Goal: Task Accomplishment & Management: Use online tool/utility

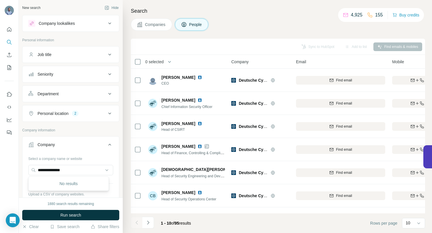
scroll to position [86, 0]
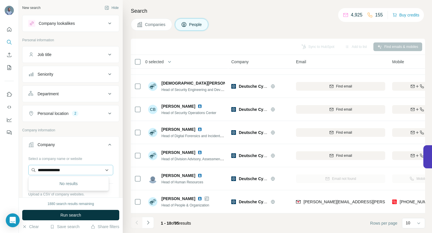
click at [103, 171] on input "**********" at bounding box center [70, 170] width 85 height 10
drag, startPoint x: 88, startPoint y: 170, endPoint x: 30, endPoint y: 163, distance: 58.4
click at [31, 163] on div "**********" at bounding box center [70, 185] width 85 height 63
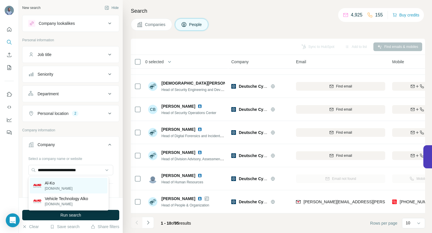
type input "**********"
click at [52, 184] on p "Al-Ko" at bounding box center [59, 183] width 28 height 6
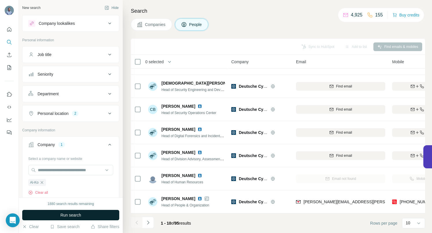
click at [55, 212] on button "Run search" at bounding box center [70, 215] width 97 height 10
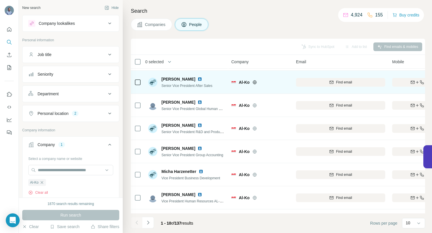
scroll to position [90, 0]
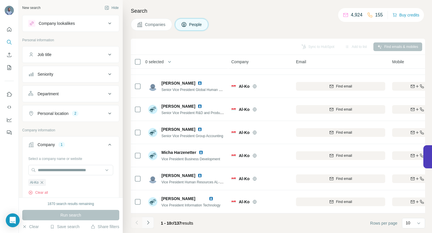
click at [148, 222] on icon "Navigate to next page" at bounding box center [148, 223] width 6 height 6
drag, startPoint x: 149, startPoint y: 225, endPoint x: 148, endPoint y: 220, distance: 5.6
click at [149, 225] on icon "Navigate to next page" at bounding box center [148, 223] width 6 height 6
click at [149, 222] on icon "Navigate to next page" at bounding box center [148, 223] width 6 height 6
click at [148, 222] on icon "Navigate to next page" at bounding box center [148, 223] width 6 height 6
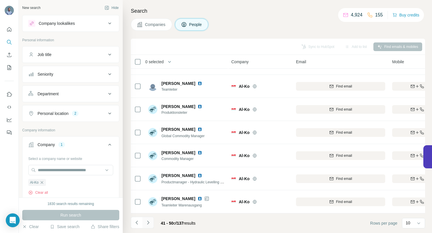
click at [148, 223] on icon "Navigate to next page" at bounding box center [148, 223] width 6 height 6
click at [147, 223] on icon "Navigate to next page" at bounding box center [148, 223] width 6 height 6
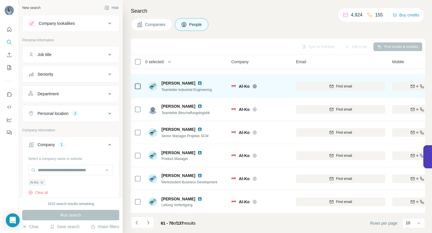
click at [197, 81] on img at bounding box center [199, 83] width 5 height 5
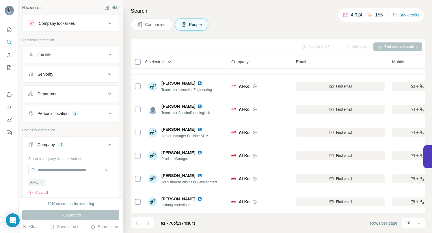
drag, startPoint x: 43, startPoint y: 182, endPoint x: 43, endPoint y: 177, distance: 4.9
click at [43, 182] on icon "button" at bounding box center [42, 182] width 5 height 5
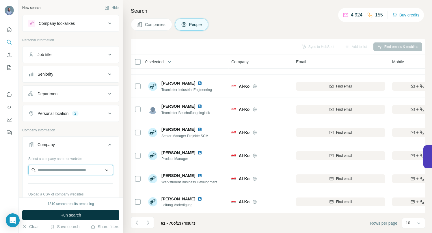
click at [43, 172] on input "text" at bounding box center [70, 170] width 85 height 10
drag, startPoint x: 97, startPoint y: 172, endPoint x: 28, endPoint y: 174, distance: 69.3
click at [28, 174] on input "**********" at bounding box center [70, 170] width 85 height 10
drag, startPoint x: 40, startPoint y: 170, endPoint x: 85, endPoint y: 171, distance: 44.2
click at [85, 171] on input "**********" at bounding box center [70, 170] width 85 height 10
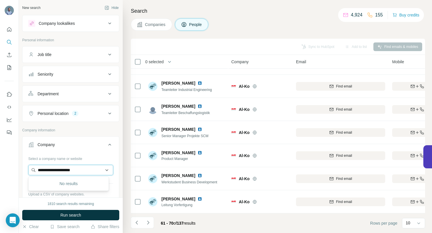
paste input "text"
type input "**********"
click at [69, 184] on p "HAM Precision" at bounding box center [59, 183] width 28 height 6
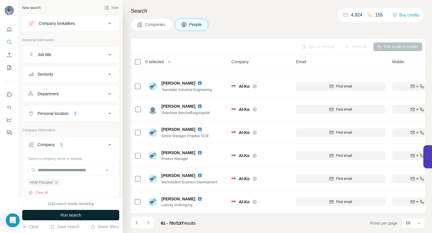
click at [75, 220] on button "Run search" at bounding box center [70, 215] width 97 height 10
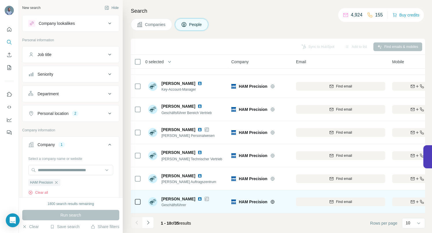
scroll to position [90, 0]
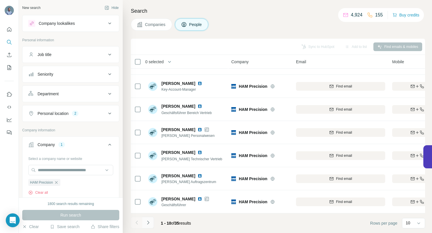
click at [149, 223] on icon "Navigate to next page" at bounding box center [148, 223] width 2 height 4
click at [147, 223] on icon "Navigate to next page" at bounding box center [148, 223] width 6 height 6
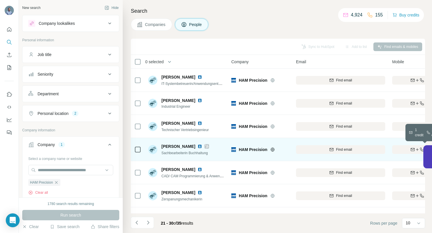
click at [399, 149] on div "Find both" at bounding box center [425, 149] width 67 height 5
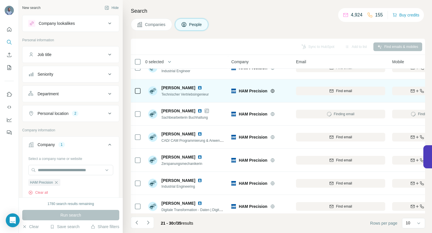
scroll to position [90, 0]
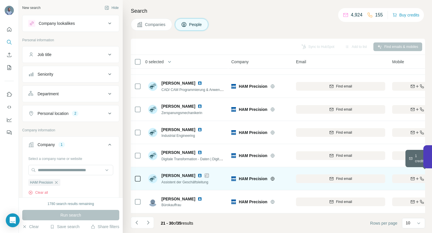
click at [399, 176] on div "Find both" at bounding box center [425, 178] width 67 height 5
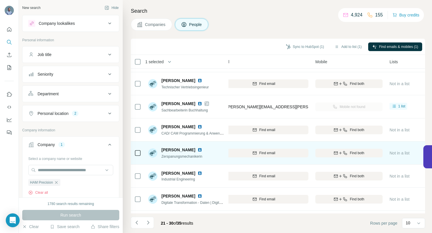
scroll to position [40, 77]
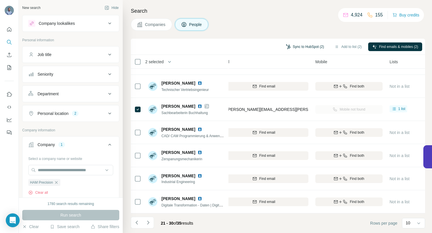
click at [313, 46] on button "Sync to HubSpot (2)" at bounding box center [305, 46] width 46 height 9
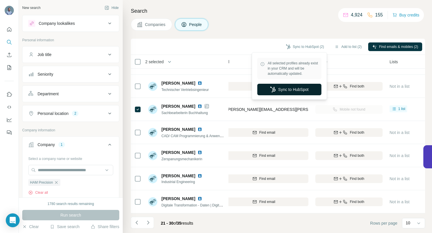
click at [299, 89] on button "Sync to HubSpot" at bounding box center [289, 90] width 64 height 12
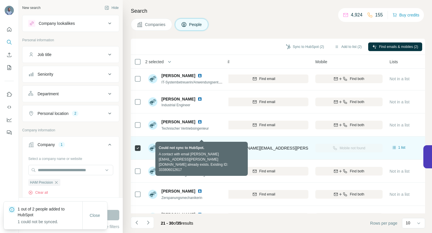
scroll to position [0, 77]
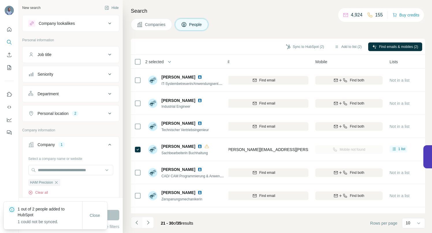
click at [137, 223] on icon "Navigate to previous page" at bounding box center [137, 223] width 6 height 6
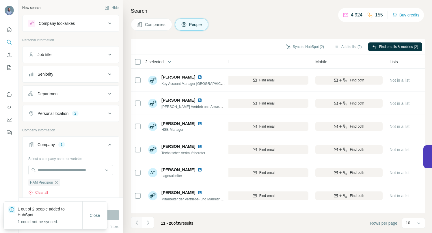
click at [137, 223] on icon "Navigate to previous page" at bounding box center [137, 223] width 6 height 6
click at [137, 223] on div at bounding box center [137, 223] width 12 height 12
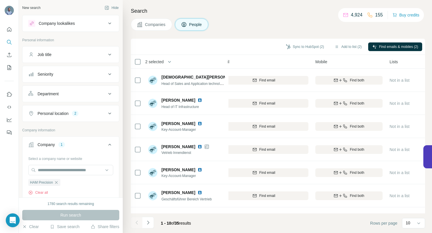
click at [137, 223] on div at bounding box center [137, 223] width 12 height 12
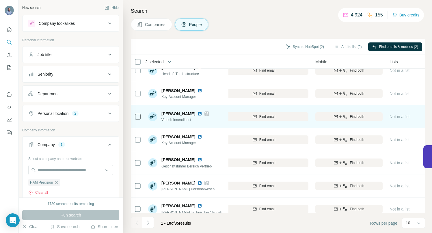
scroll to position [38, 77]
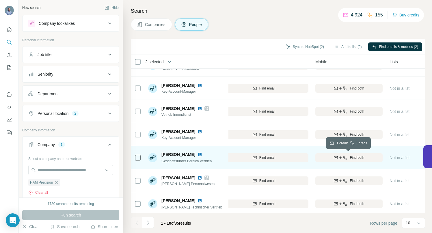
click at [350, 157] on span "Find both" at bounding box center [357, 157] width 14 height 5
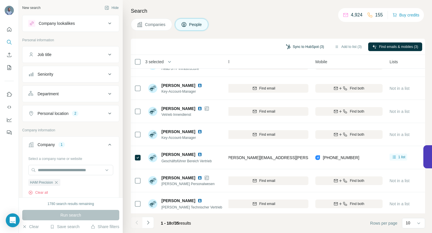
click at [295, 48] on button "Sync to HubSpot (3)" at bounding box center [305, 46] width 46 height 9
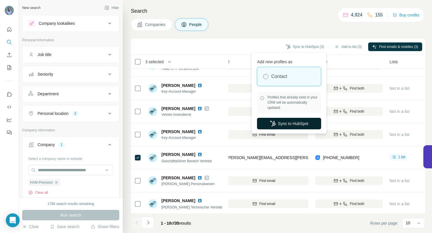
click at [292, 127] on button "Sync to HubSpot" at bounding box center [289, 124] width 64 height 12
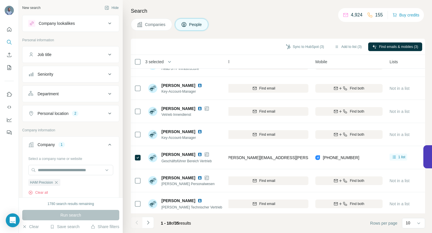
click at [58, 183] on icon "button" at bounding box center [56, 182] width 5 height 5
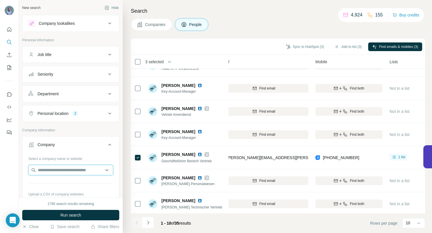
click at [53, 169] on input "text" at bounding box center [70, 170] width 85 height 10
paste input "**********"
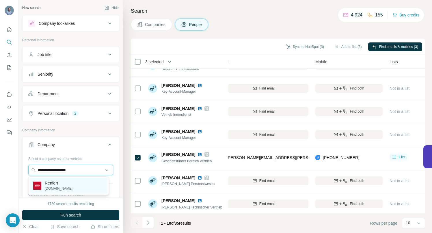
type input "**********"
click at [56, 182] on p "Renfert" at bounding box center [59, 183] width 28 height 6
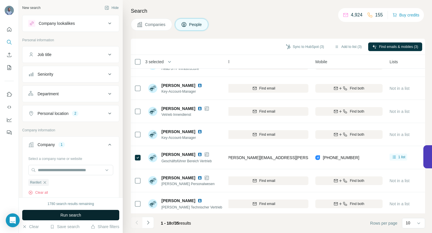
click at [66, 215] on span "Run search" at bounding box center [70, 215] width 21 height 6
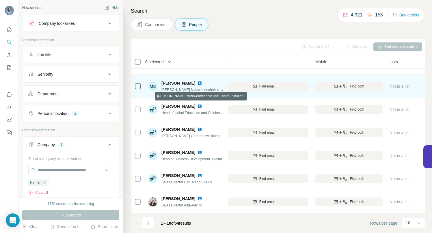
scroll to position [90, 77]
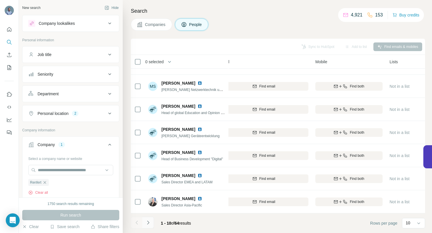
click at [150, 223] on icon "Navigate to next page" at bounding box center [148, 223] width 6 height 6
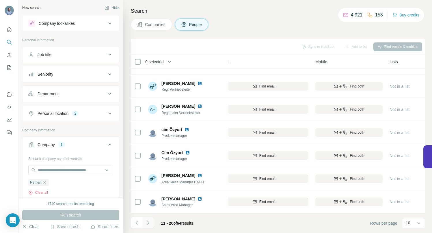
click at [148, 224] on icon "Navigate to next page" at bounding box center [148, 223] width 6 height 6
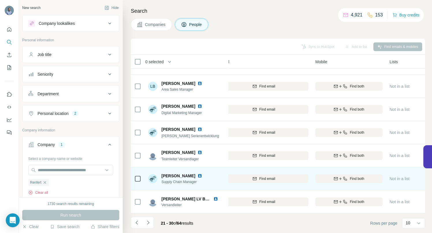
click at [197, 174] on img at bounding box center [199, 176] width 5 height 5
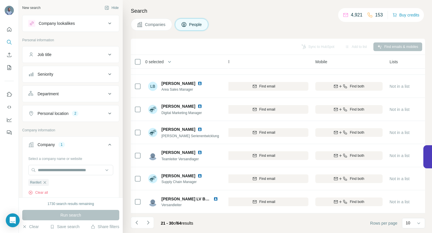
click at [148, 222] on icon "Navigate to next page" at bounding box center [148, 223] width 6 height 6
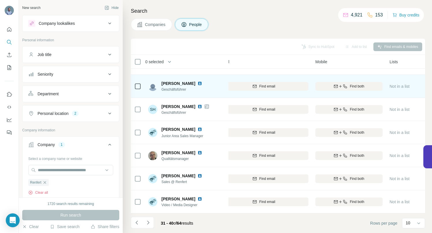
click at [197, 81] on img at bounding box center [199, 83] width 5 height 5
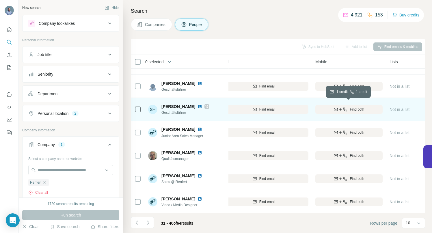
click at [338, 107] on icon "button" at bounding box center [340, 109] width 5 height 5
click at [197, 104] on img at bounding box center [199, 106] width 5 height 5
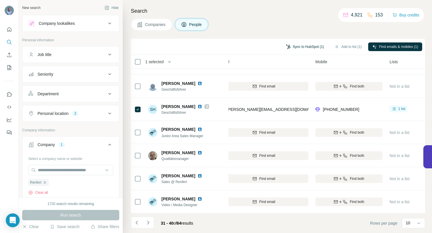
click at [297, 45] on button "Sync to HubSpot (1)" at bounding box center [305, 46] width 46 height 9
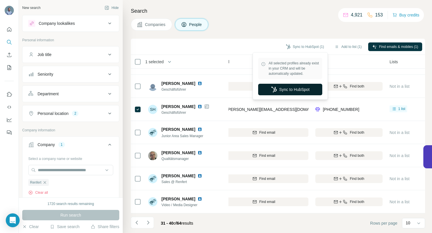
click at [293, 91] on button "Sync to HubSpot" at bounding box center [290, 90] width 64 height 12
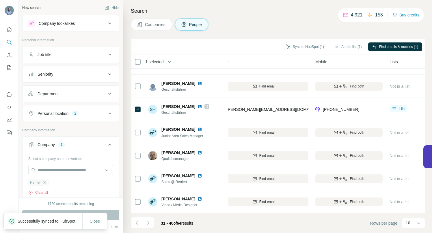
click at [45, 182] on icon "button" at bounding box center [44, 182] width 5 height 5
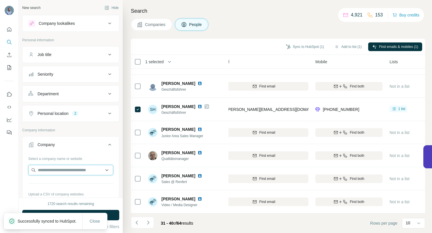
click at [51, 170] on input "text" at bounding box center [70, 170] width 85 height 10
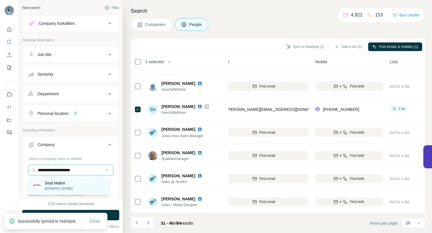
type input "**********"
click at [53, 184] on p "Seal Maker" at bounding box center [59, 183] width 28 height 6
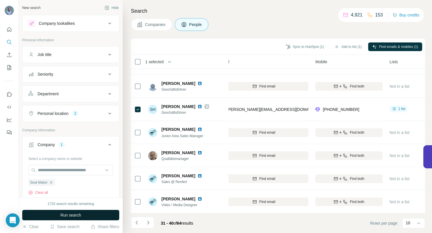
click at [80, 214] on span "Run search" at bounding box center [70, 215] width 21 height 6
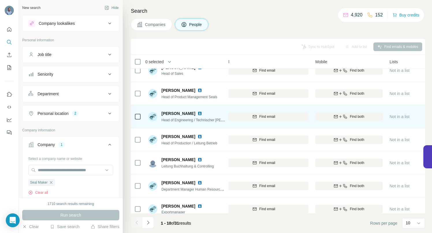
scroll to position [90, 77]
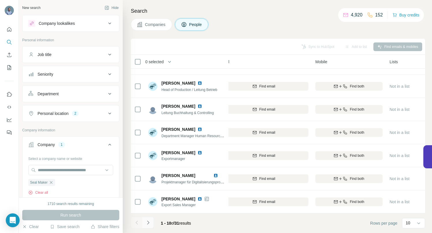
click at [149, 222] on icon "Navigate to next page" at bounding box center [148, 223] width 6 height 6
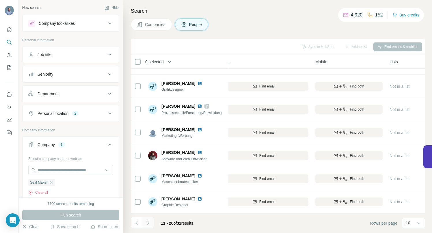
click at [150, 221] on icon "Navigate to next page" at bounding box center [148, 223] width 6 height 6
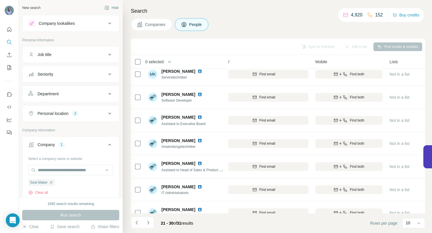
scroll to position [52, 77]
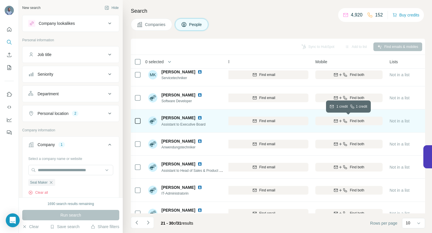
click at [351, 119] on span "Find both" at bounding box center [357, 120] width 14 height 5
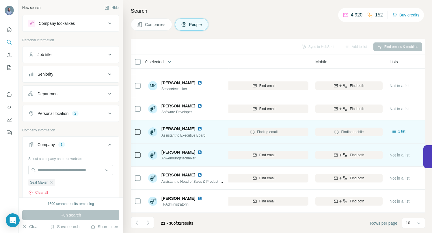
scroll to position [0, 77]
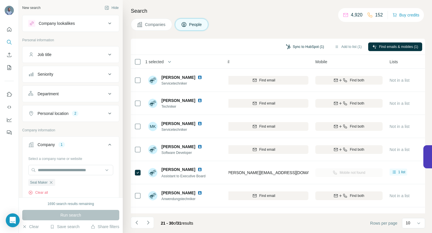
click at [294, 45] on button "Sync to HubSpot (1)" at bounding box center [305, 46] width 46 height 9
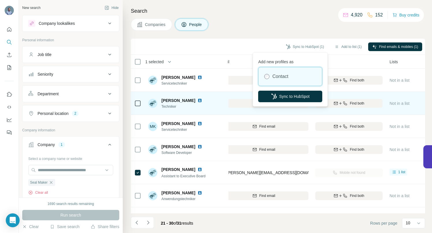
click at [287, 95] on button "Sync to HubSpot" at bounding box center [290, 97] width 64 height 12
